Goal: Navigation & Orientation: Understand site structure

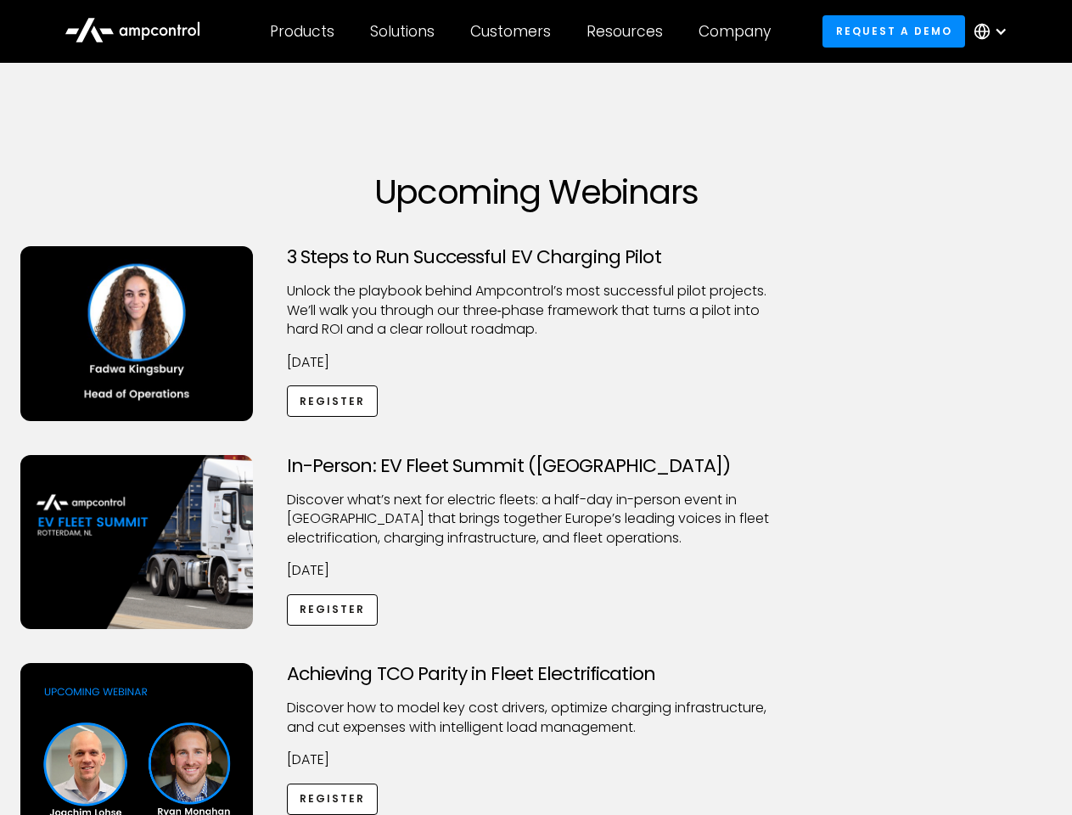
click at [522, 31] on div "Customers" at bounding box center [510, 31] width 81 height 19
click at [301, 31] on div "Products" at bounding box center [302, 31] width 64 height 19
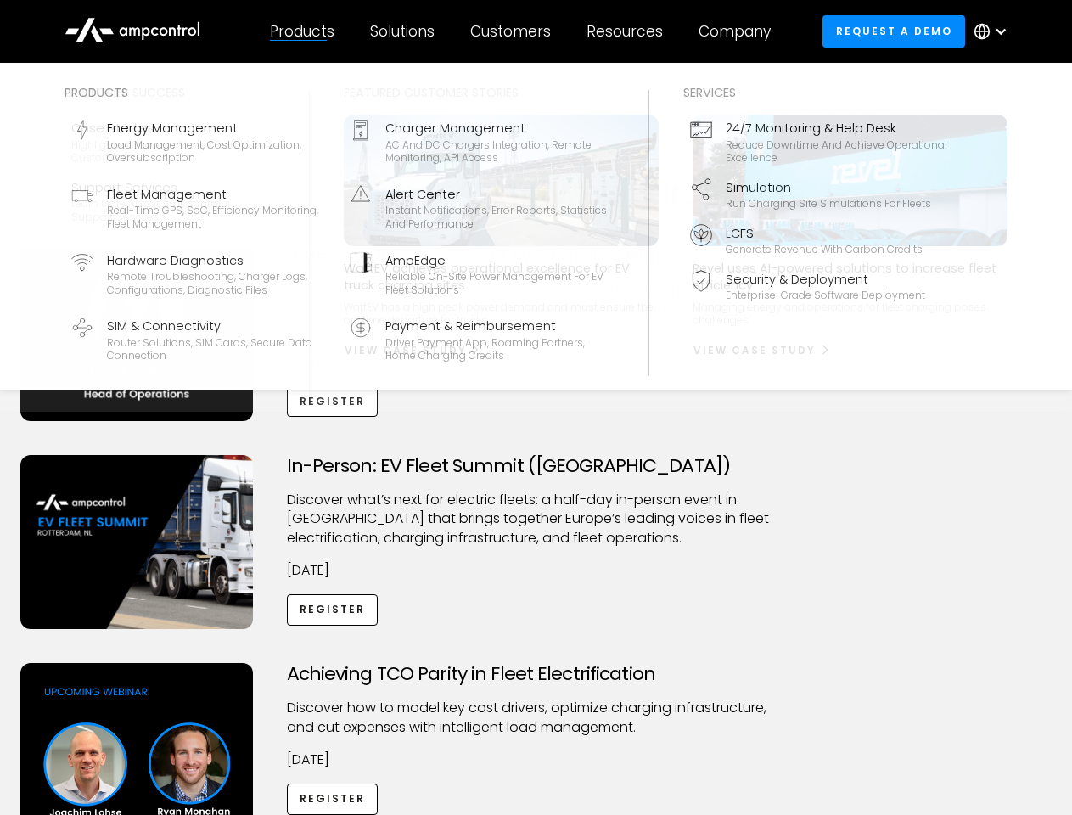
click at [403, 31] on div "Solutions" at bounding box center [402, 31] width 64 height 19
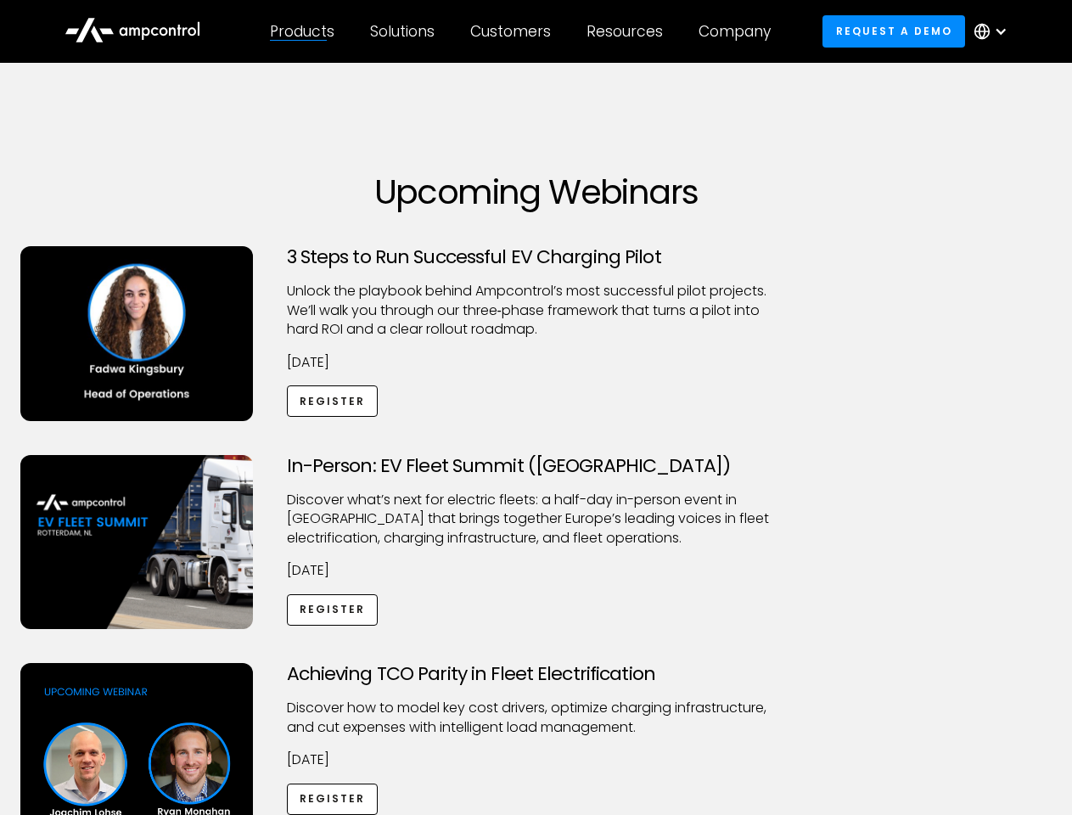
click at [513, 31] on div "Customers" at bounding box center [510, 31] width 81 height 19
click at [628, 31] on div "Resources" at bounding box center [624, 31] width 76 height 19
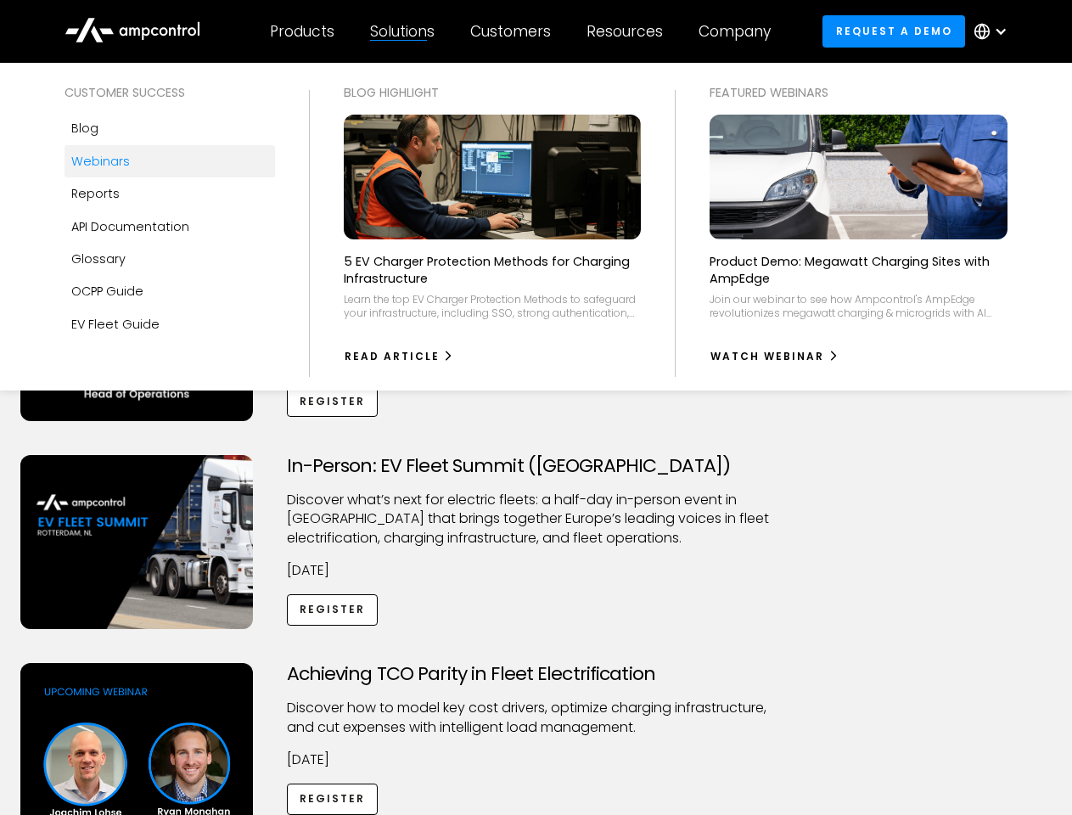
click at [740, 31] on div "Company" at bounding box center [734, 31] width 72 height 19
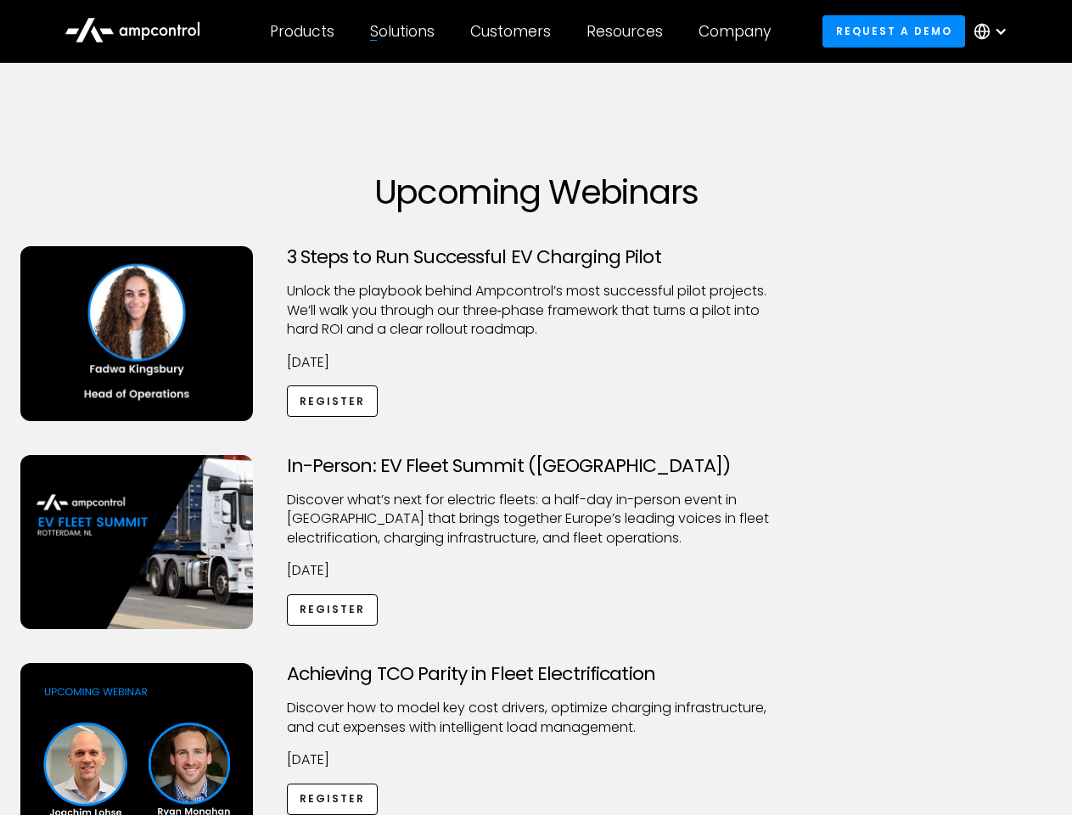
click at [994, 31] on div at bounding box center [1001, 32] width 14 height 14
